Goal: Task Accomplishment & Management: Complete application form

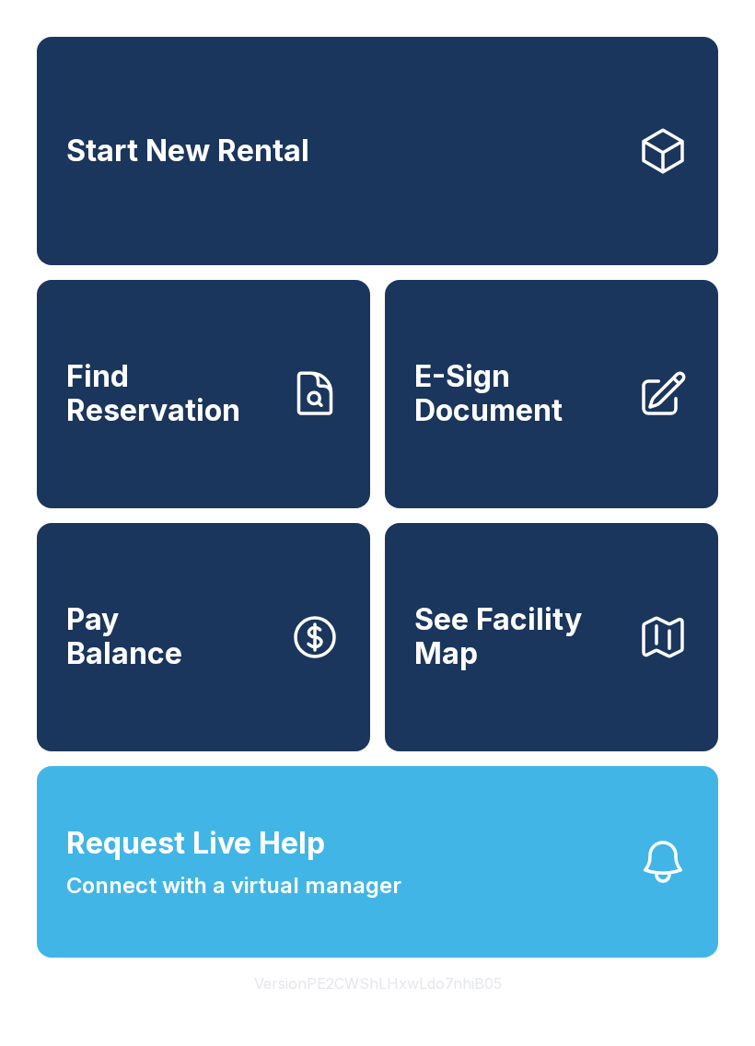
click at [499, 397] on span "E-Sign Document" at bounding box center [518, 393] width 208 height 67
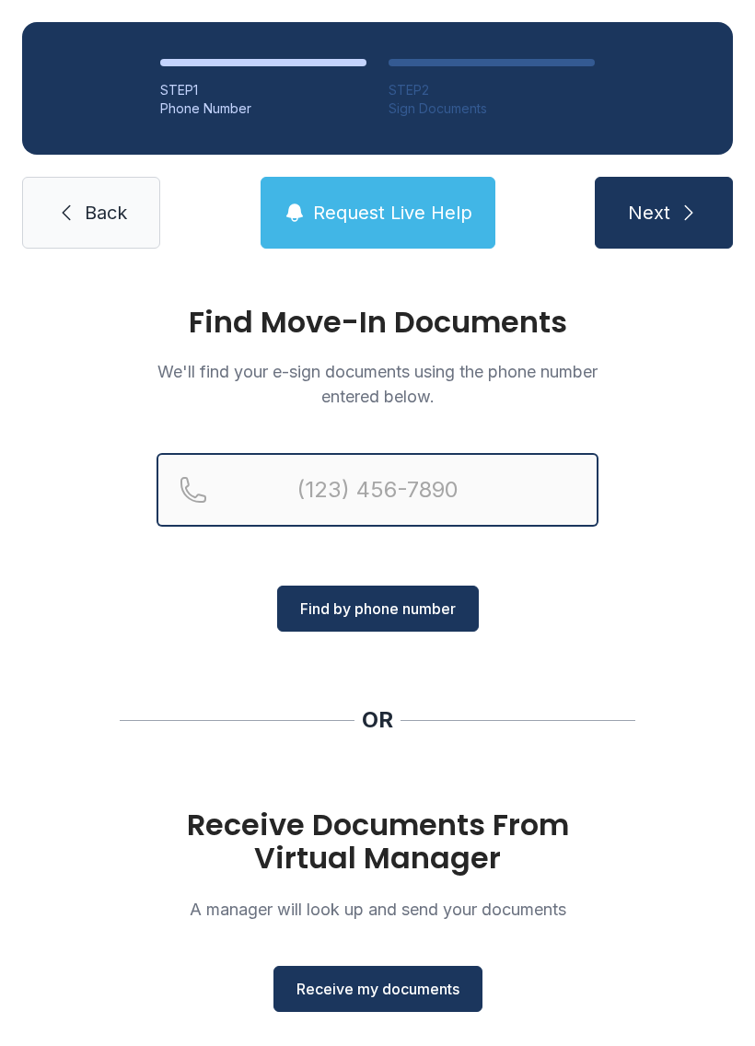
click at [309, 474] on input "Reservation phone number" at bounding box center [378, 490] width 442 height 74
type input "[PHONE_NUMBER]"
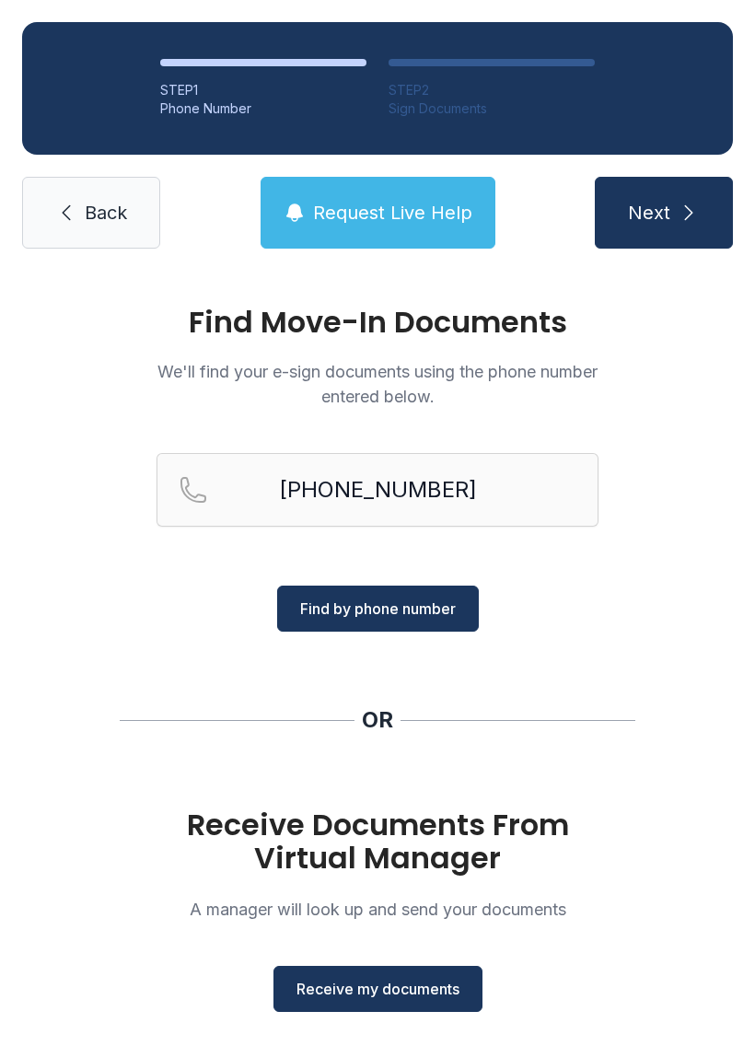
click at [352, 612] on span "Find by phone number" at bounding box center [378, 609] width 156 height 22
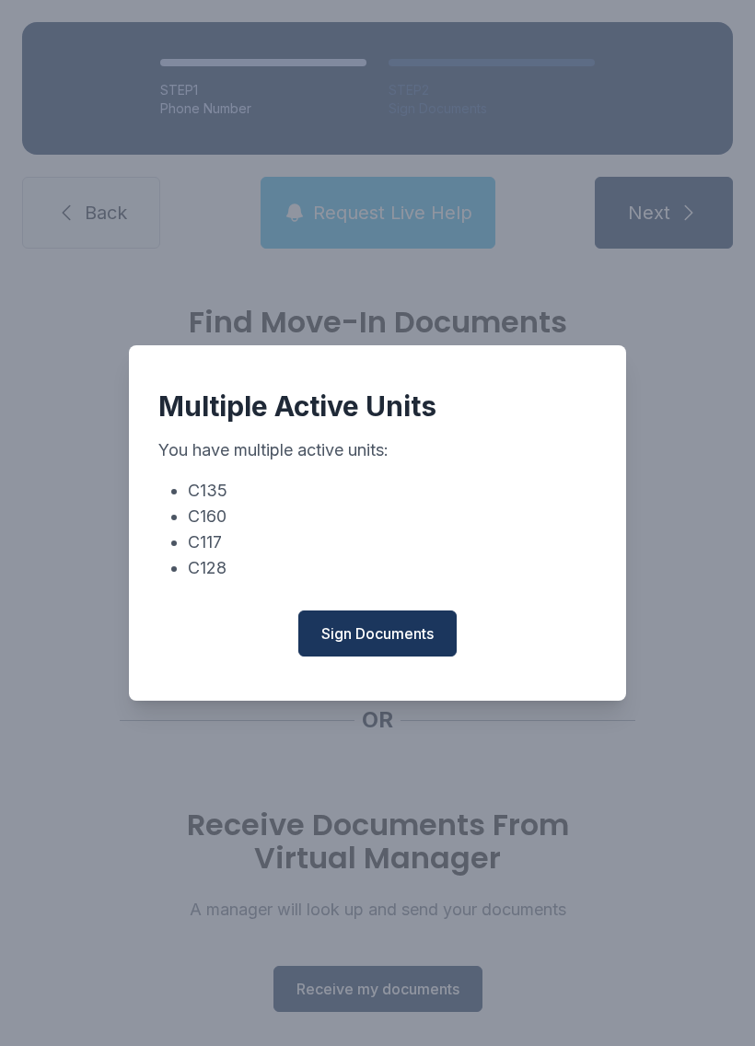
click at [363, 635] on span "Sign Documents" at bounding box center [377, 633] width 112 height 22
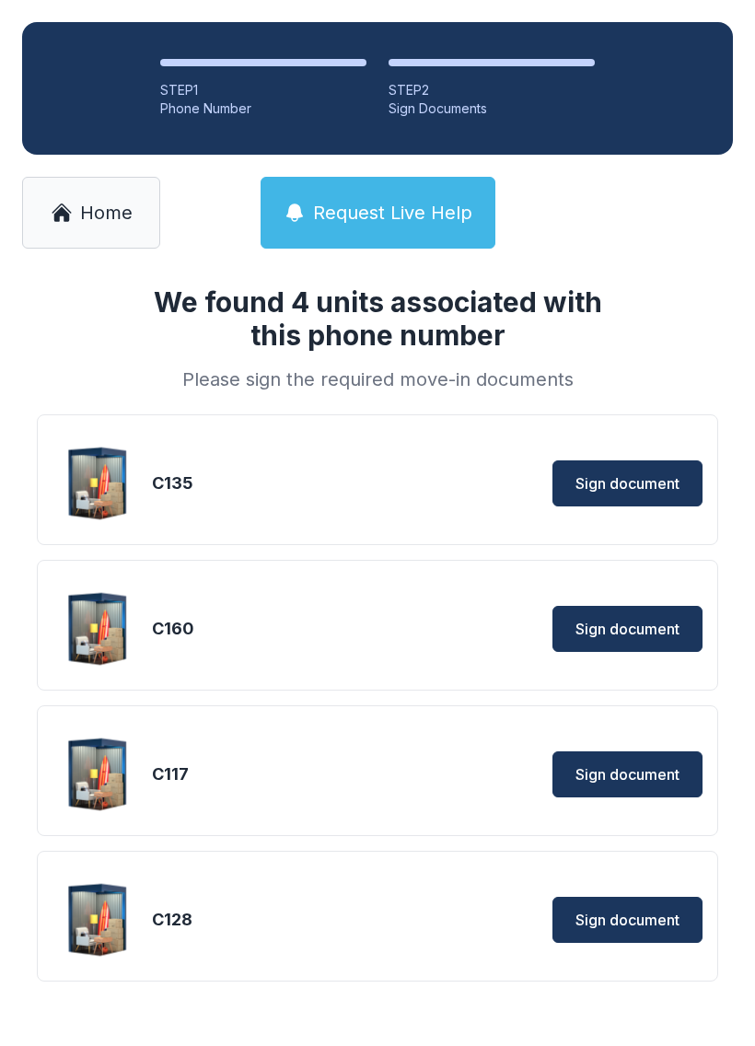
click at [93, 235] on link "Home" at bounding box center [91, 213] width 138 height 72
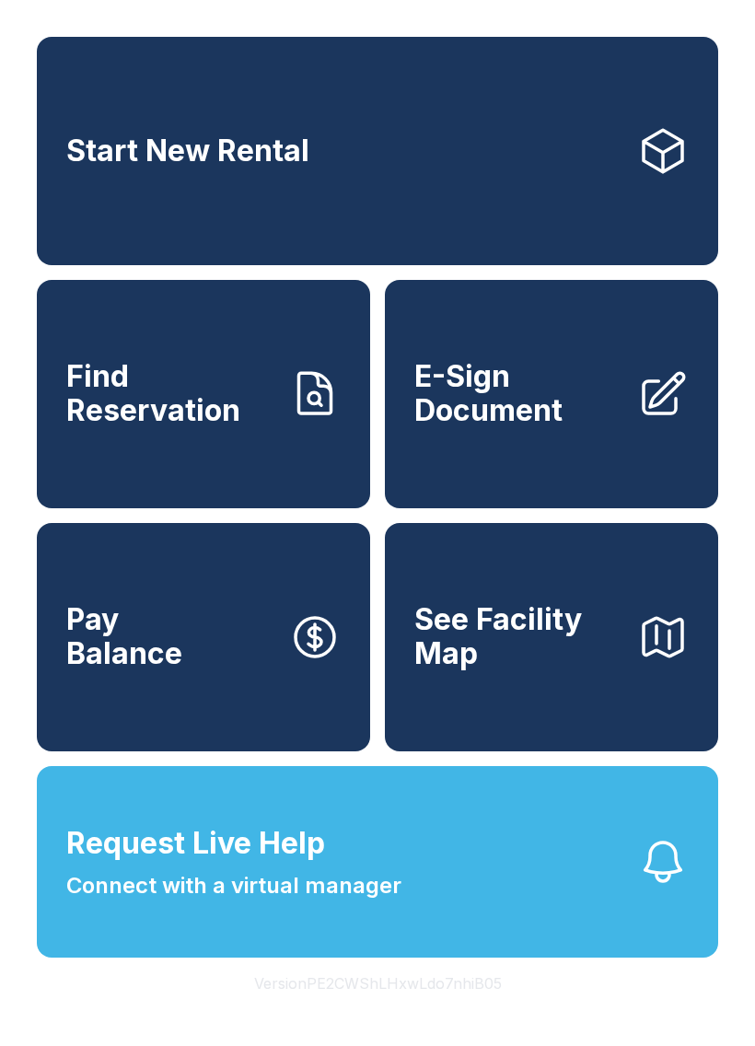
click at [499, 416] on span "E-Sign Document" at bounding box center [518, 393] width 208 height 67
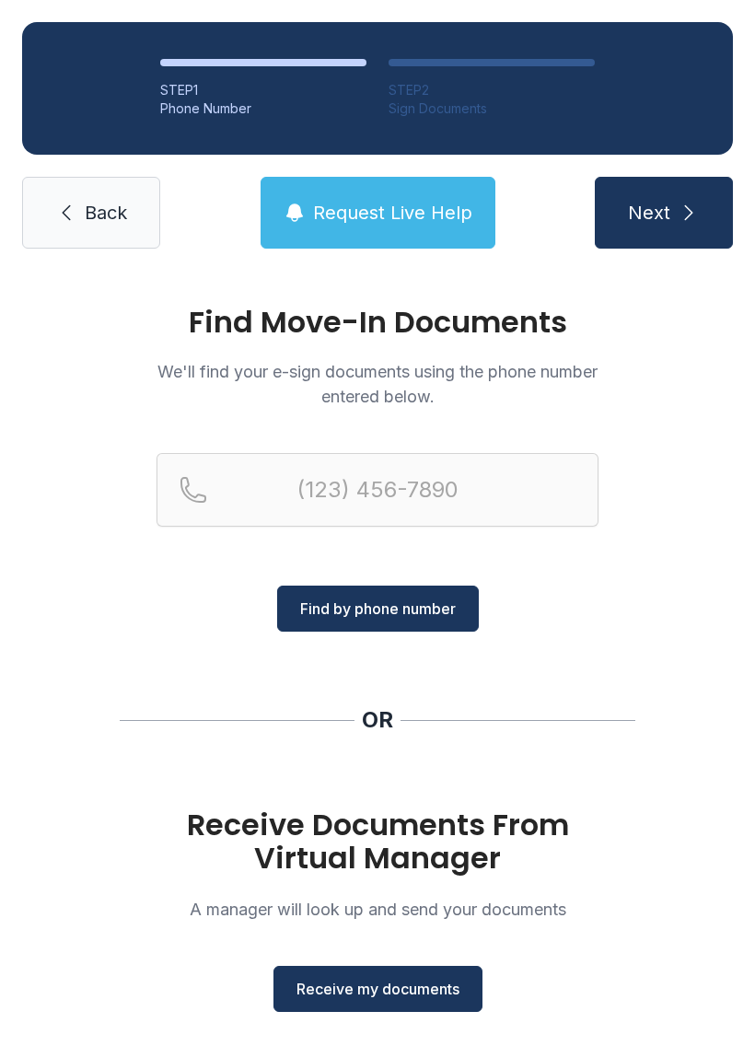
click at [338, 988] on span "Receive my documents" at bounding box center [377, 989] width 163 height 22
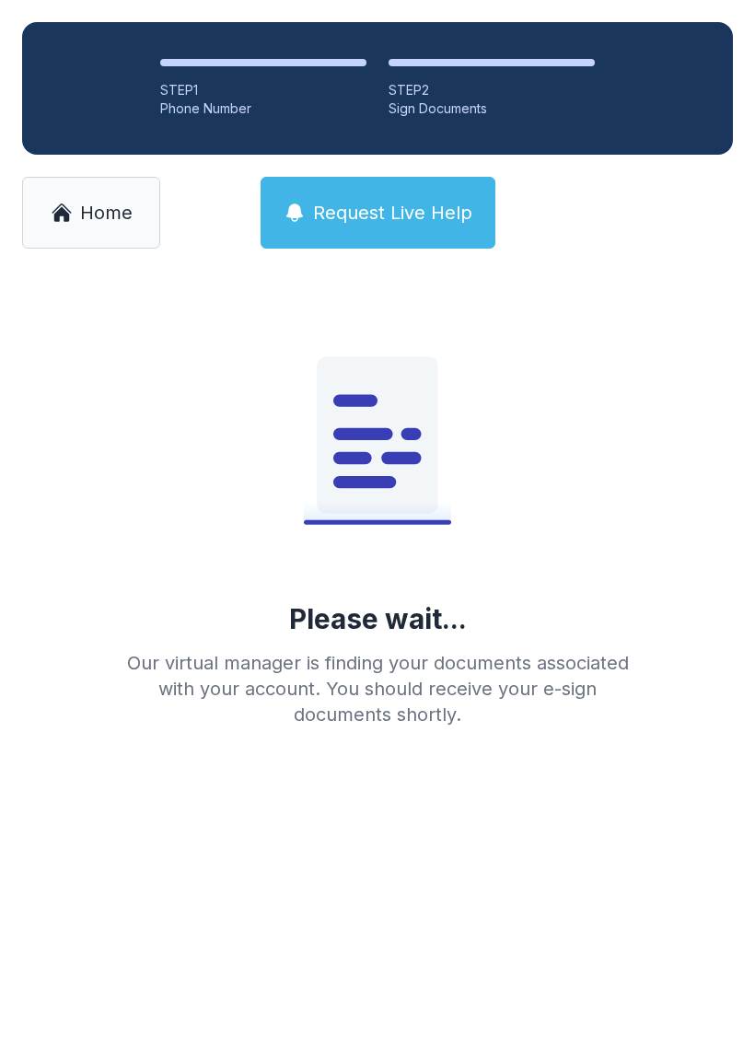
click at [84, 190] on link "Home" at bounding box center [91, 213] width 138 height 72
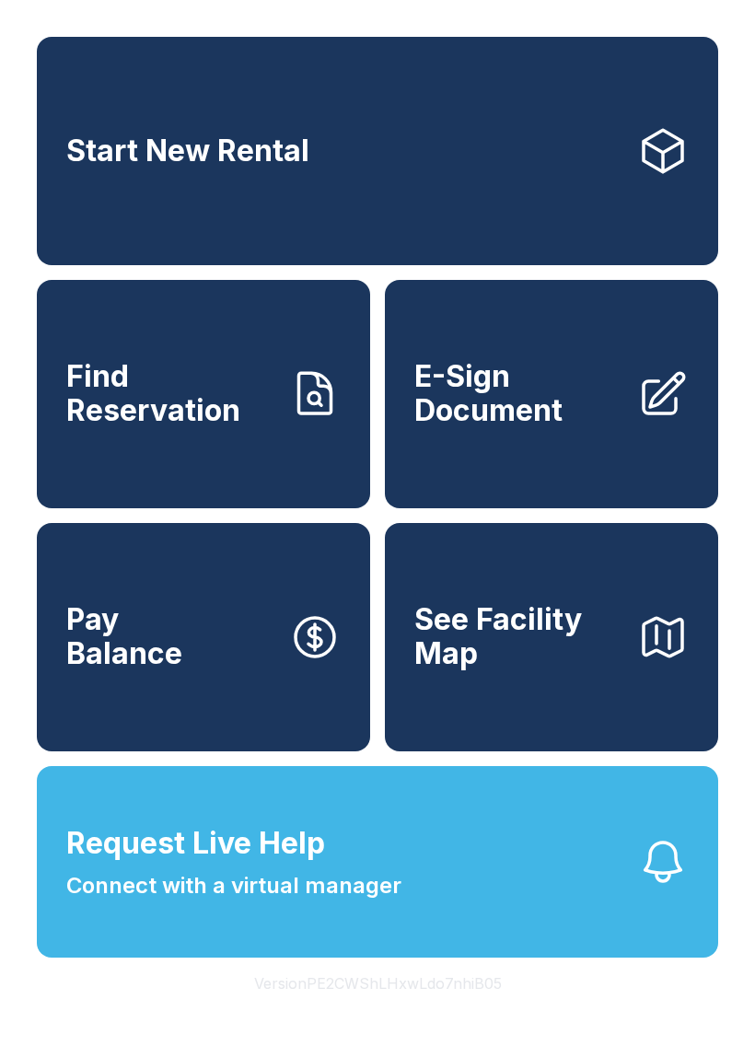
click at [505, 422] on span "E-Sign Document" at bounding box center [518, 393] width 208 height 67
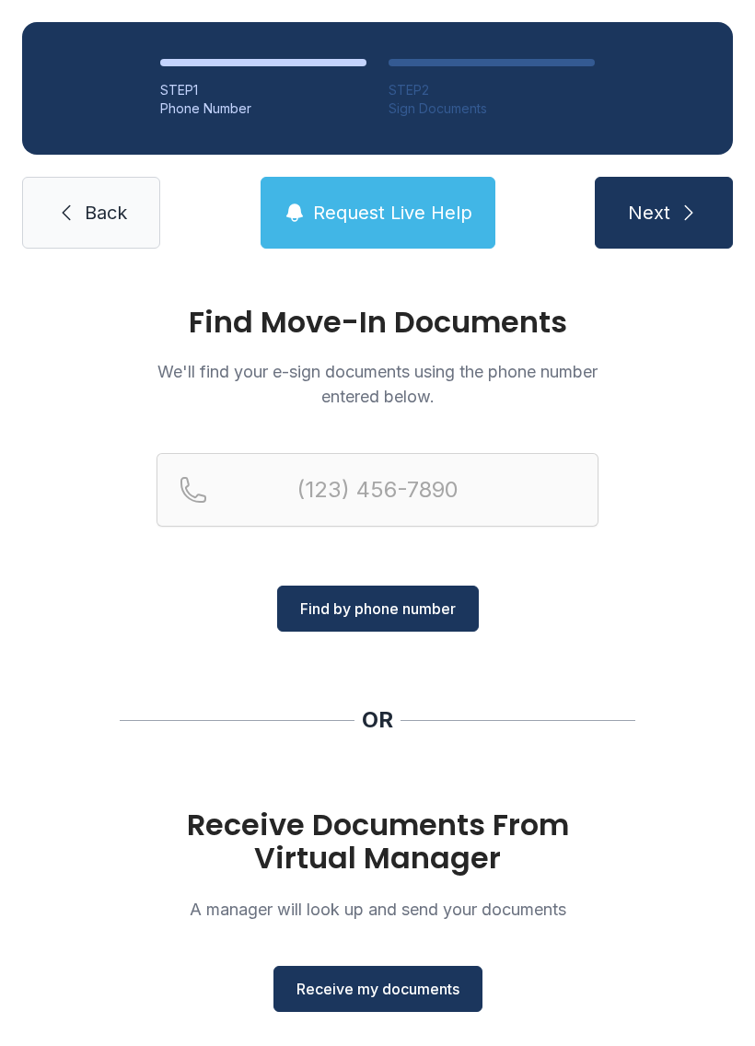
click at [346, 987] on span "Receive my documents" at bounding box center [377, 989] width 163 height 22
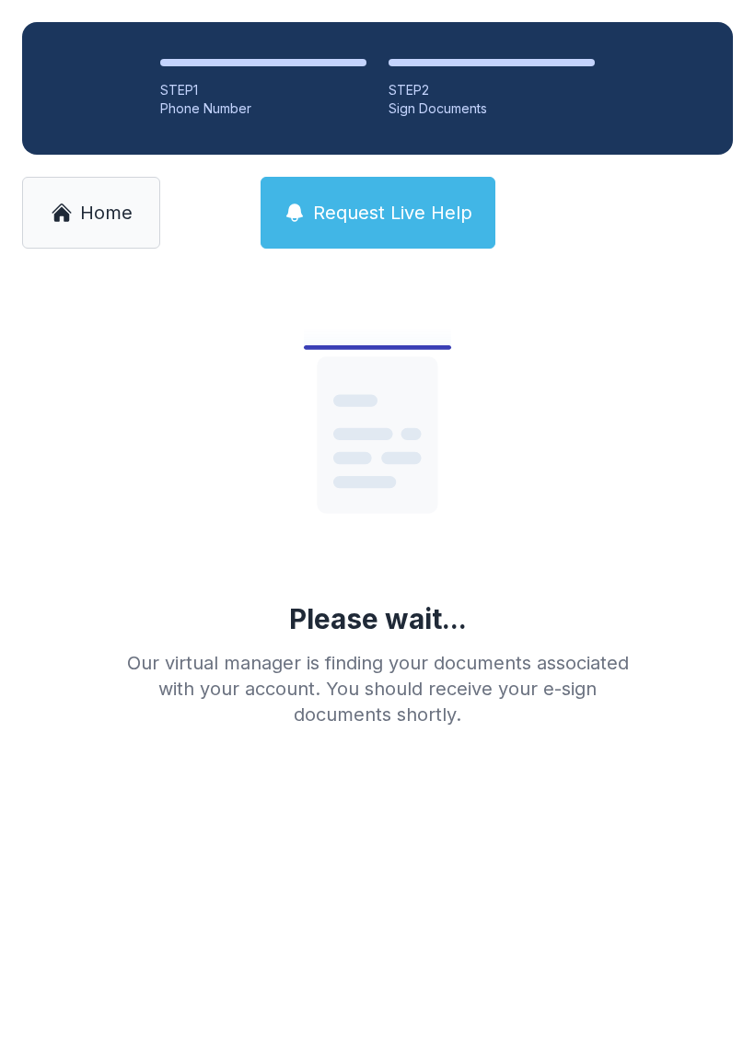
click at [64, 226] on link "Home" at bounding box center [91, 213] width 138 height 72
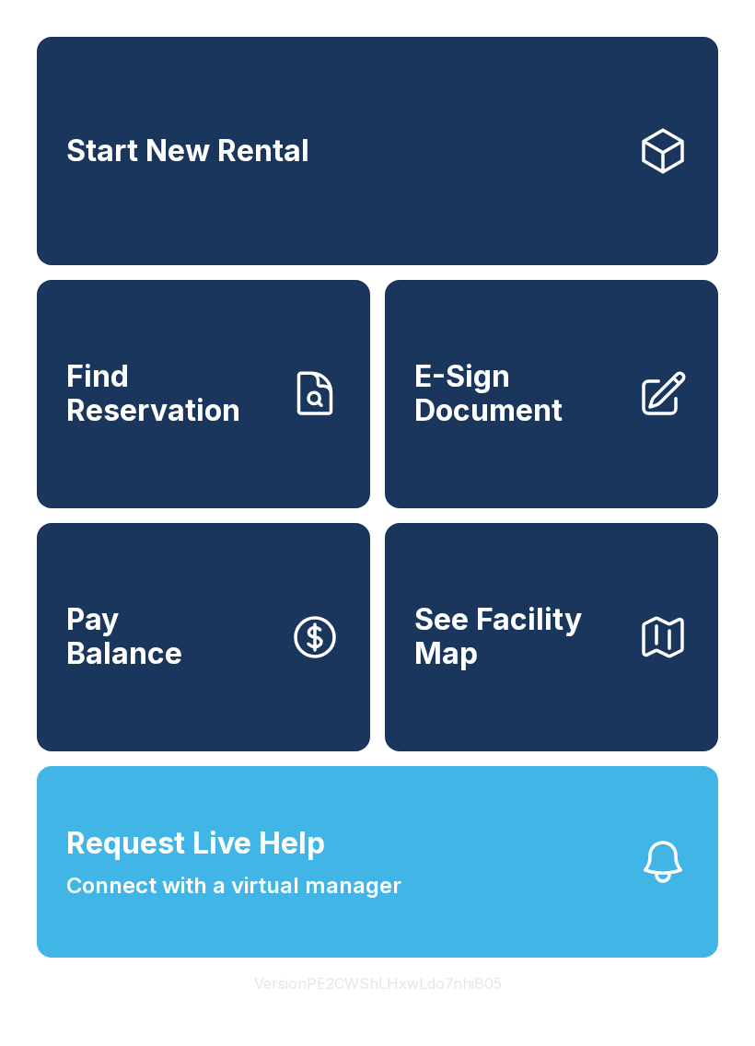
click at [494, 414] on span "E-Sign Document" at bounding box center [518, 393] width 208 height 67
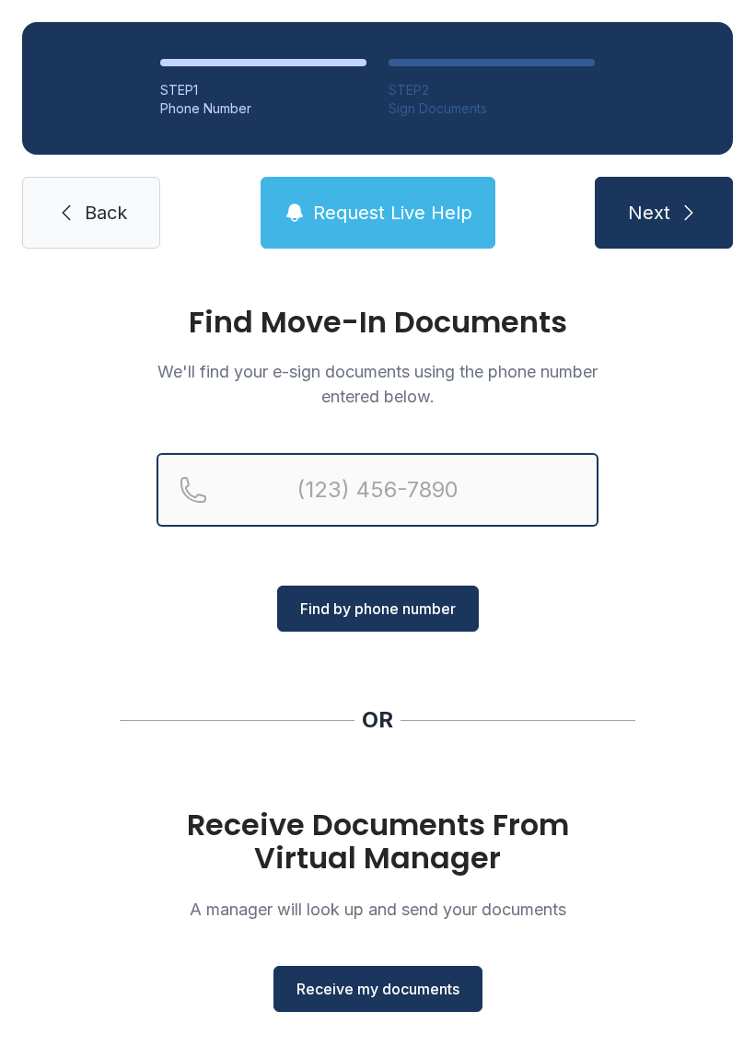
click at [330, 496] on input "Reservation phone number" at bounding box center [378, 490] width 442 height 74
type input "[PHONE_NUMBER]"
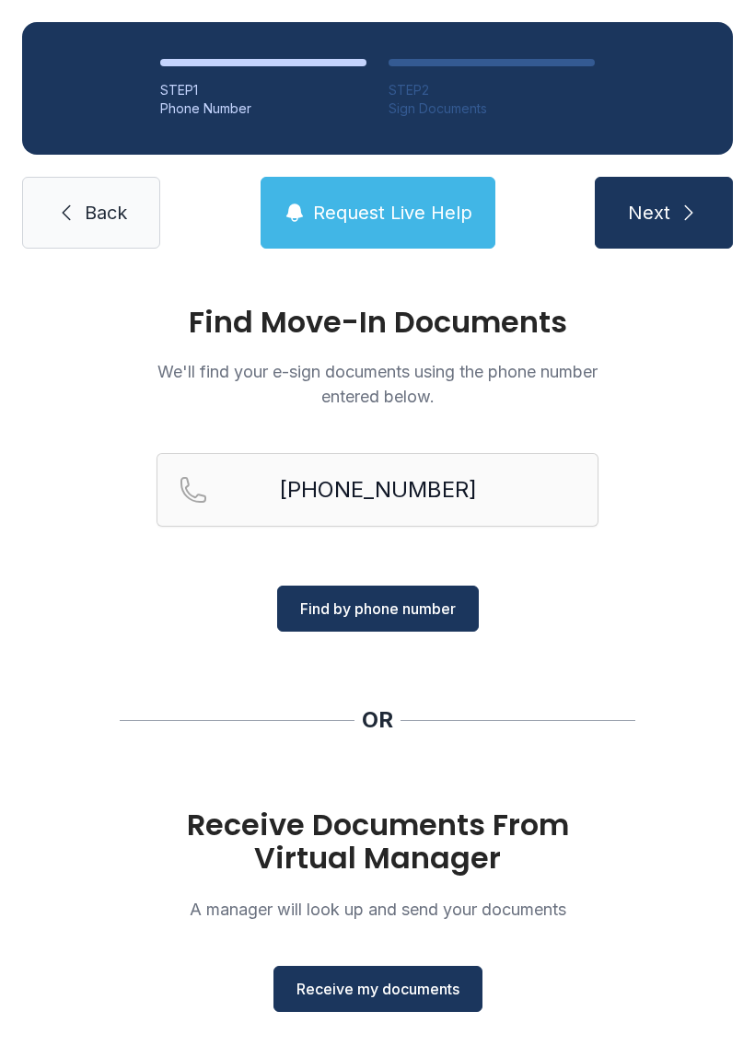
click at [340, 597] on button "Find by phone number" at bounding box center [378, 609] width 202 height 46
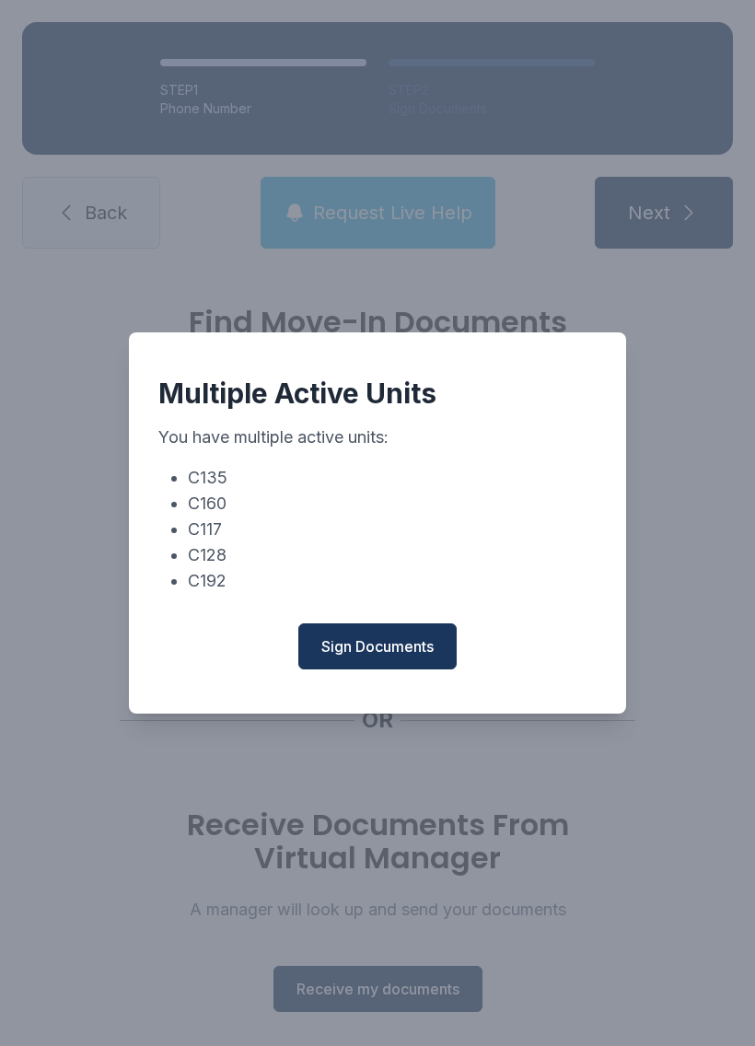
click at [344, 650] on span "Sign Documents" at bounding box center [377, 646] width 112 height 22
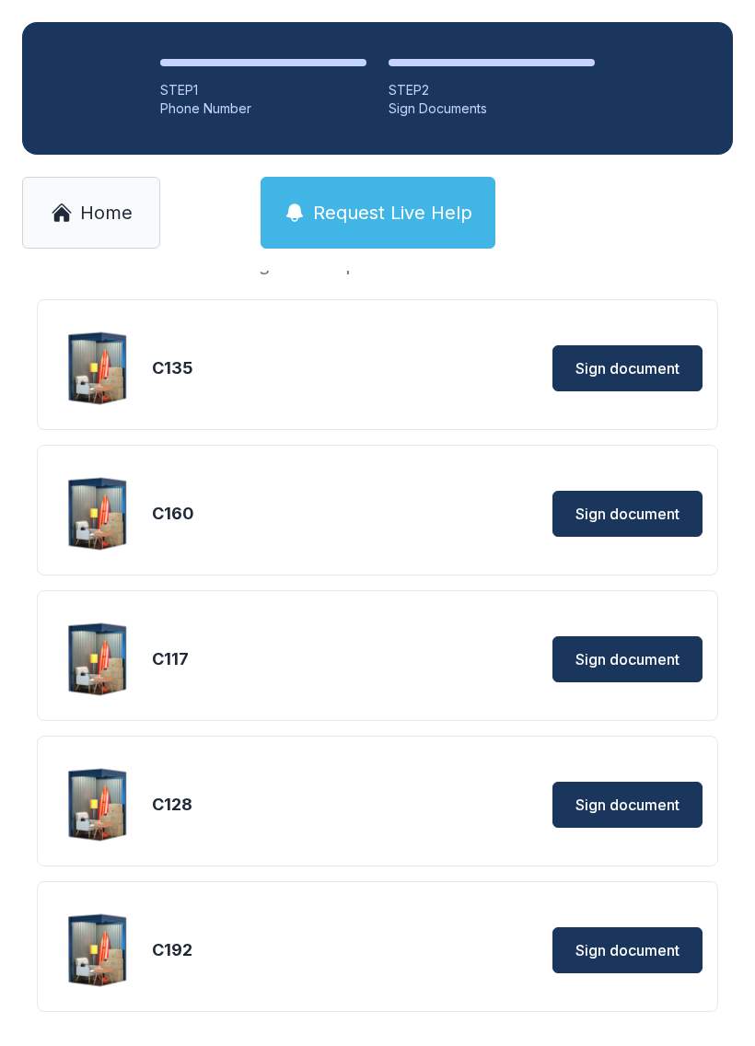
scroll to position [114, 0]
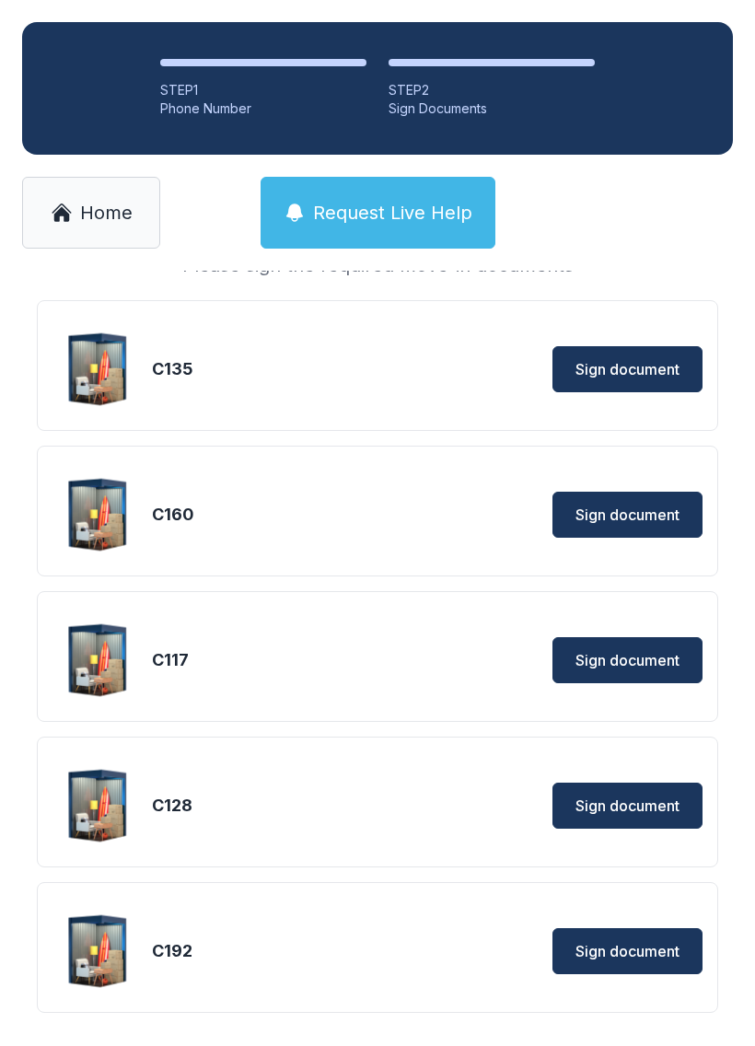
click at [617, 952] on span "Sign document" at bounding box center [628, 951] width 104 height 22
